Goal: Find specific page/section: Find specific page/section

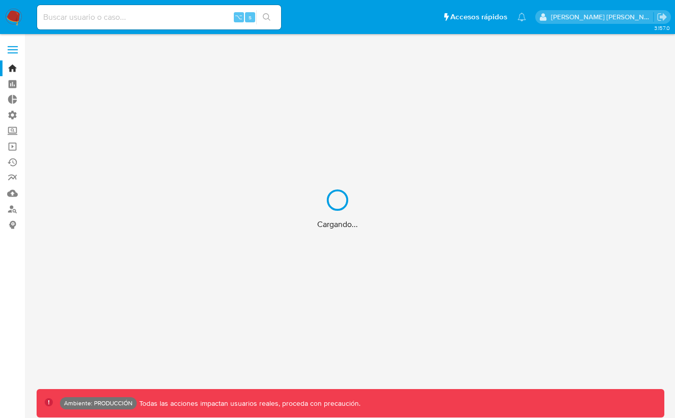
click at [145, 17] on div "Cargando..." at bounding box center [337, 209] width 675 height 418
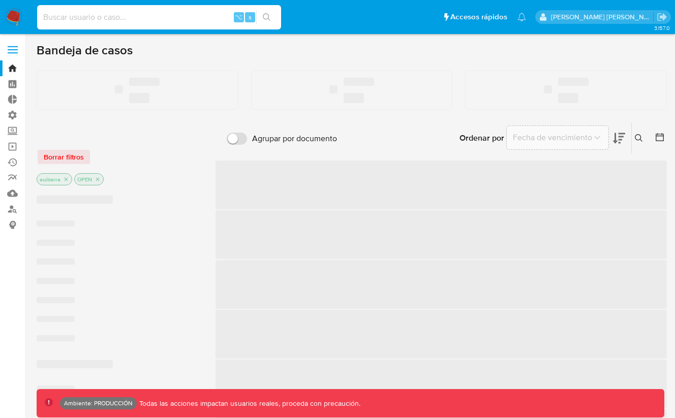
click at [145, 17] on input at bounding box center [159, 17] width 244 height 13
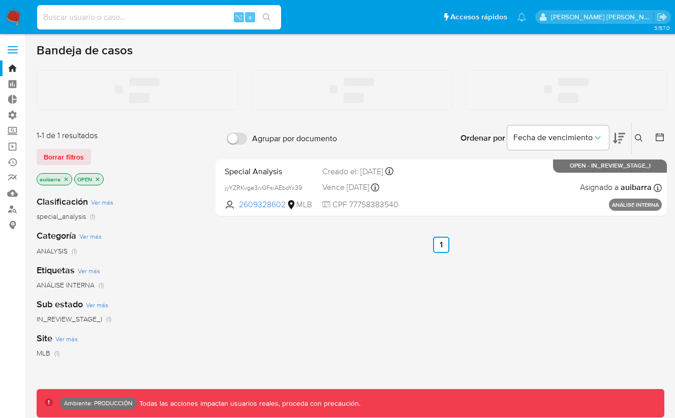
paste input "AccountRelationshipsTable"
type input "AccountRelationshipsTable"
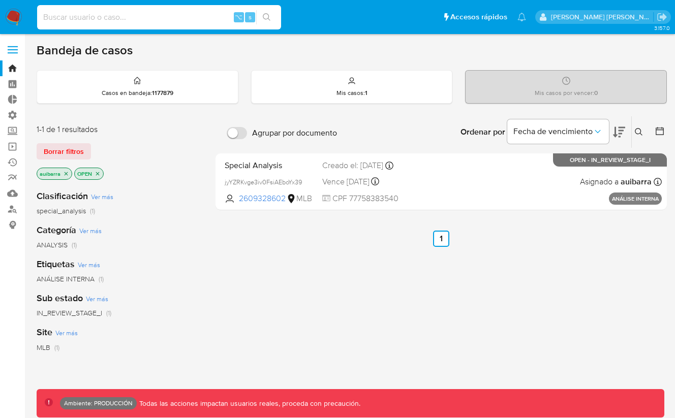
type input "a"
paste input "143125485"
type input "143125485"
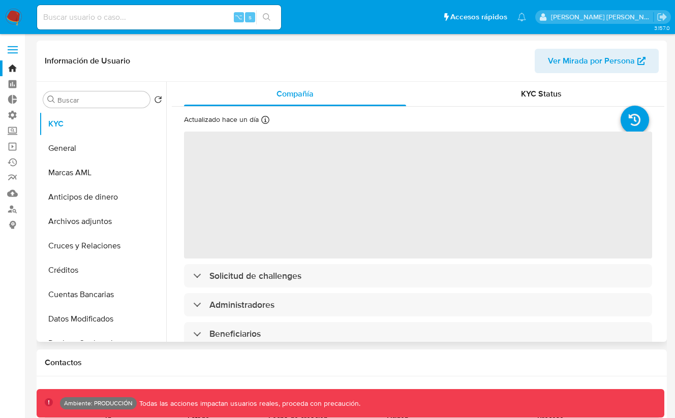
click at [543, 60] on button "Ver Mirada por Persona" at bounding box center [597, 61] width 124 height 24
select select "10"
